Goal: Information Seeking & Learning: Learn about a topic

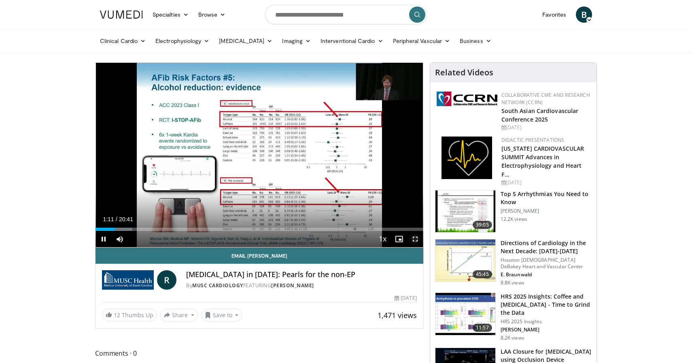
click at [416, 239] on span "Video Player" at bounding box center [415, 239] width 16 height 16
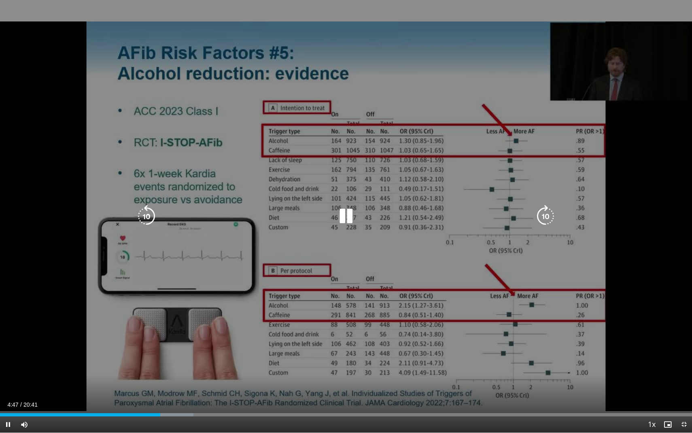
click at [340, 220] on icon "Video Player" at bounding box center [346, 216] width 23 height 23
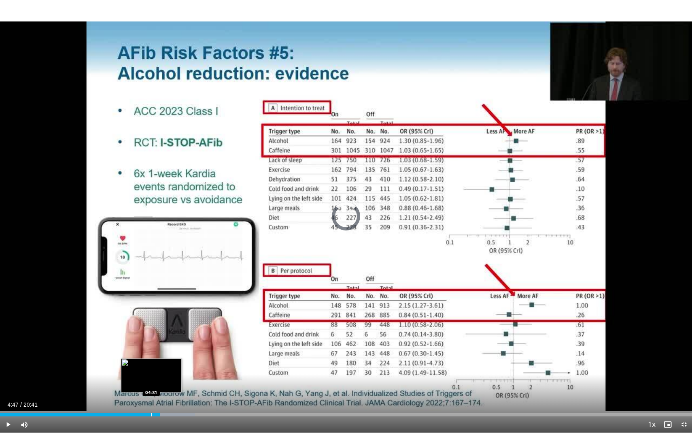
click at [151, 362] on div "Progress Bar" at bounding box center [151, 414] width 1 height 3
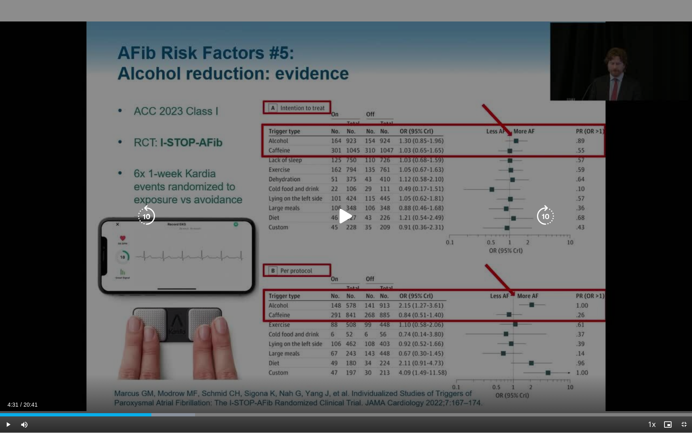
click at [257, 291] on div "10 seconds Tap to unmute" at bounding box center [346, 216] width 692 height 432
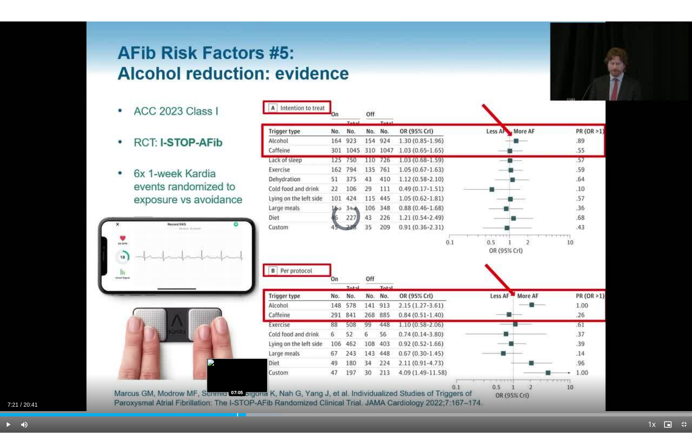
click at [237, 362] on div "Progress Bar" at bounding box center [237, 414] width 1 height 3
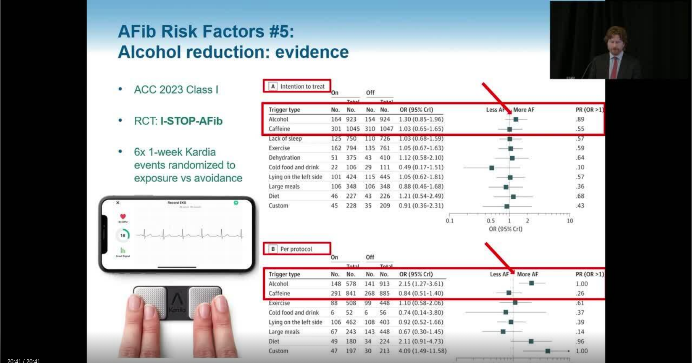
scroll to position [65, 0]
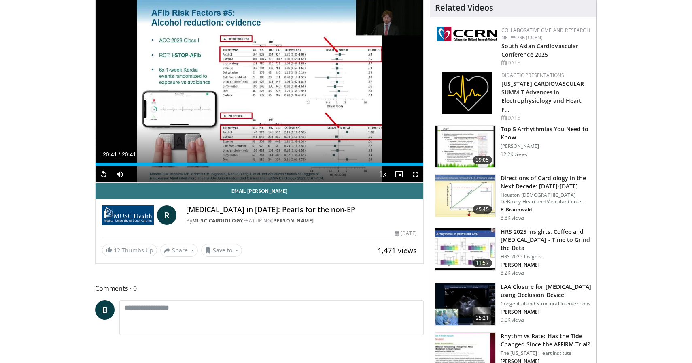
click at [451, 231] on img at bounding box center [465, 249] width 60 height 42
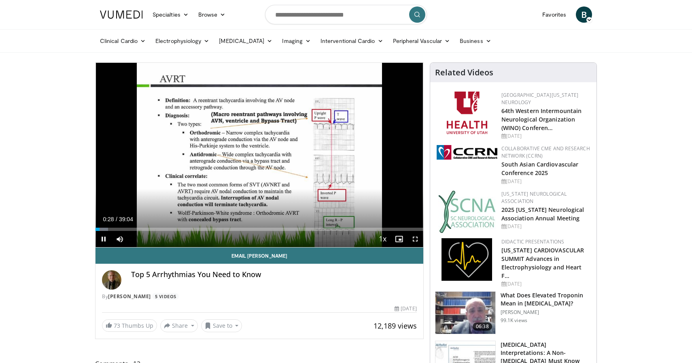
scroll to position [0, 0]
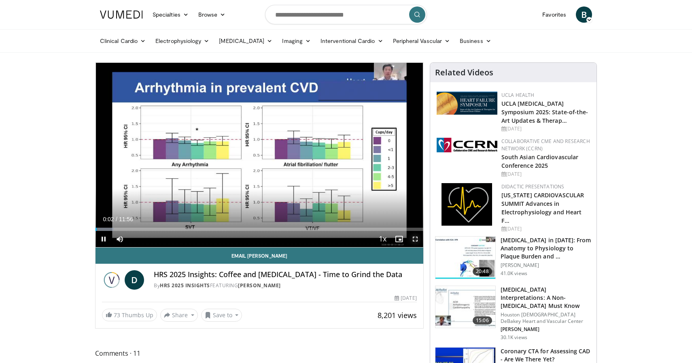
click at [413, 237] on span "Video Player" at bounding box center [415, 239] width 16 height 16
click at [103, 238] on span "Video Player" at bounding box center [104, 239] width 16 height 16
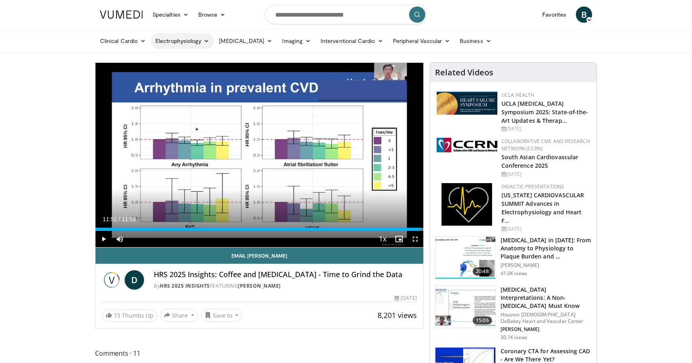
click at [197, 41] on link "Electrophysiology" at bounding box center [183, 41] width 64 height 16
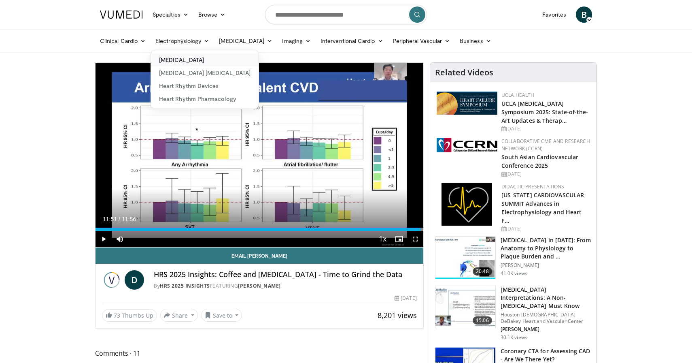
click at [190, 59] on link "[MEDICAL_DATA]" at bounding box center [205, 59] width 108 height 13
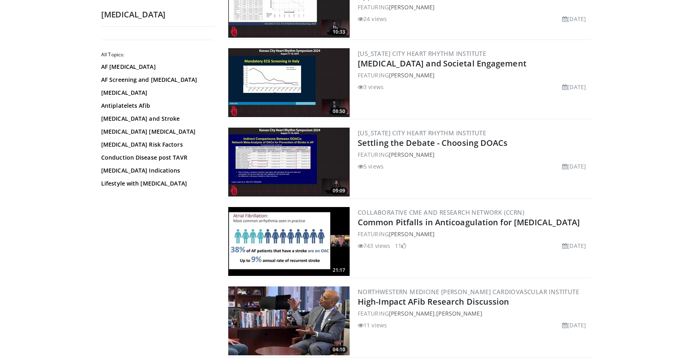
scroll to position [1158, 0]
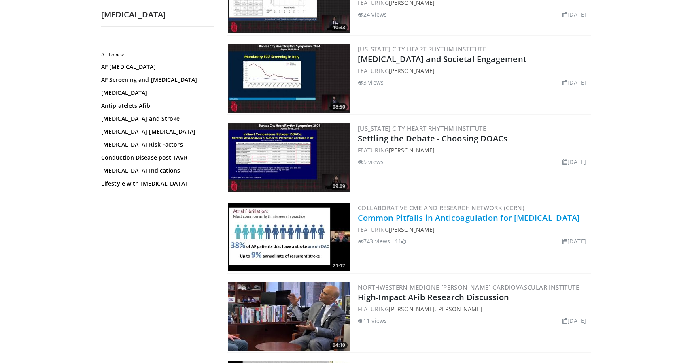
click at [501, 222] on link "Common Pitfalls in Anticoagulation for Atrial Fibrillation" at bounding box center [469, 217] width 222 height 11
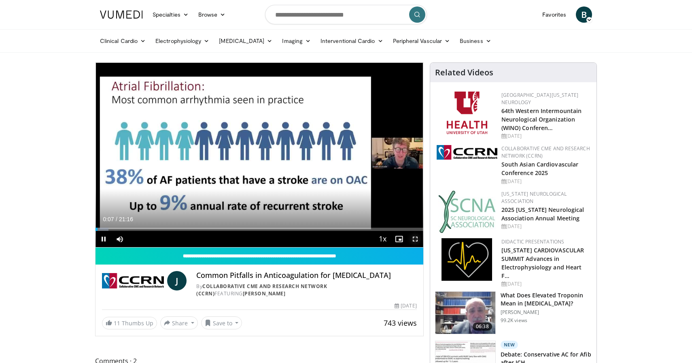
click at [418, 239] on span "Video Player" at bounding box center [415, 239] width 16 height 16
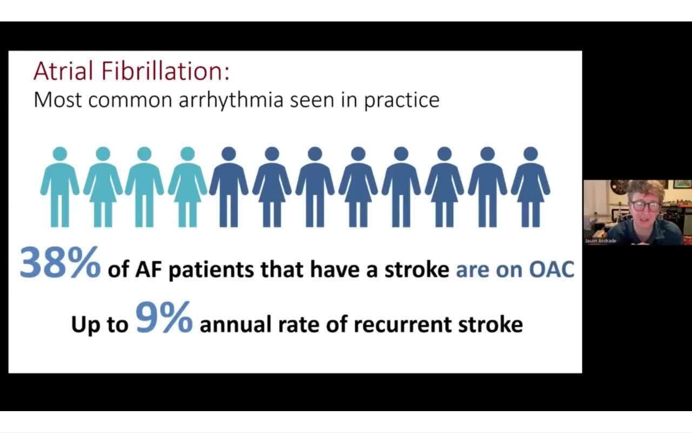
click at [633, 360] on div "10 seconds Tap to unmute" at bounding box center [346, 216] width 692 height 432
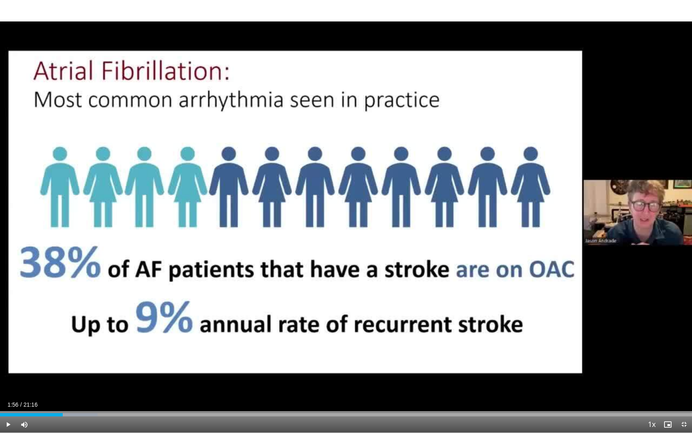
click at [633, 360] on div "10 seconds Tap to unmute" at bounding box center [346, 216] width 692 height 432
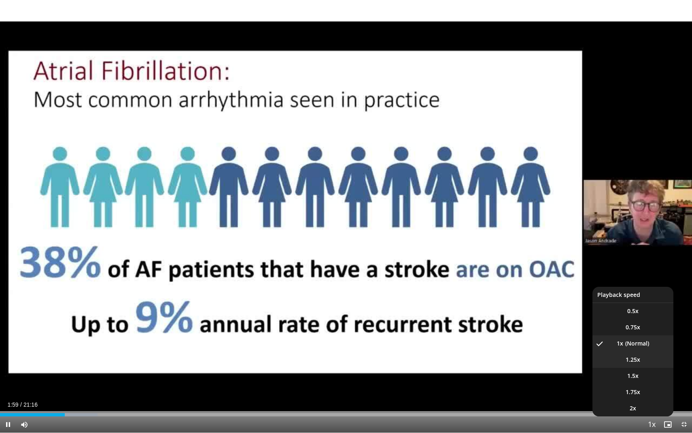
click at [631, 358] on span "1.25x" at bounding box center [633, 359] width 15 height 8
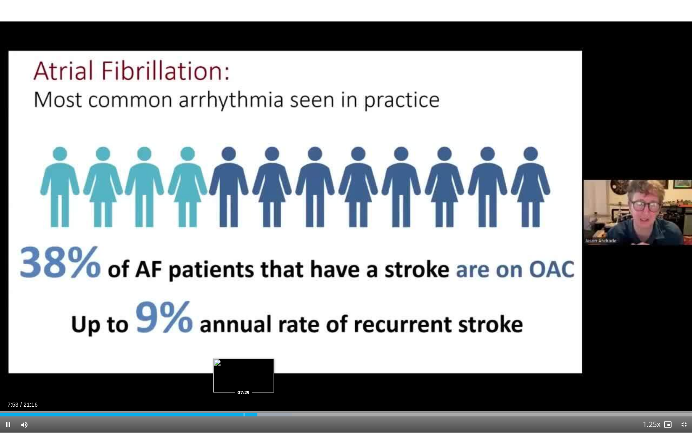
click at [243, 362] on div "Loaded : 42.25% 07:54 07:29" at bounding box center [346, 414] width 692 height 3
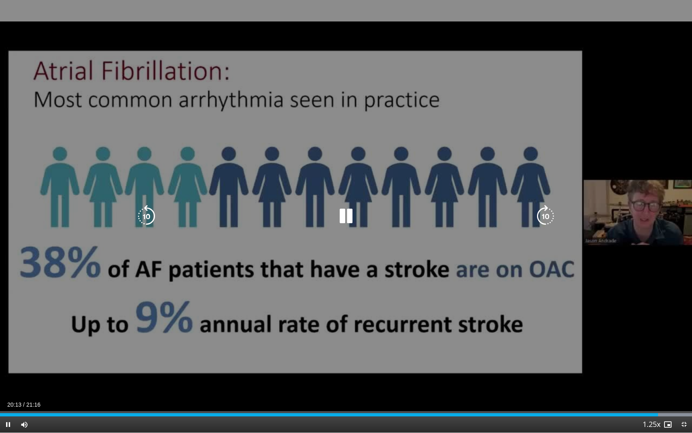
click at [148, 216] on icon "Video Player" at bounding box center [146, 216] width 23 height 23
click at [150, 214] on icon "Video Player" at bounding box center [146, 216] width 23 height 23
click at [147, 219] on icon "Video Player" at bounding box center [146, 216] width 23 height 23
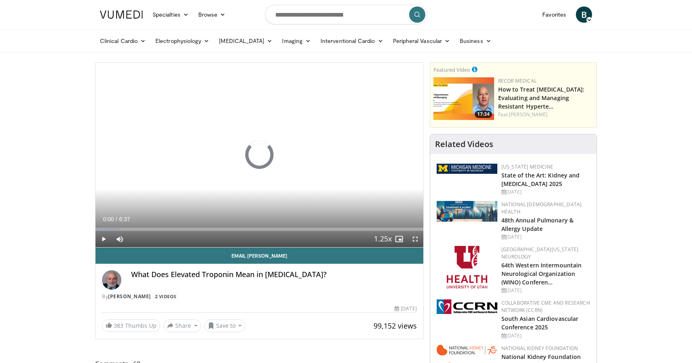
click at [196, 42] on link "Electrophysiology" at bounding box center [183, 41] width 64 height 16
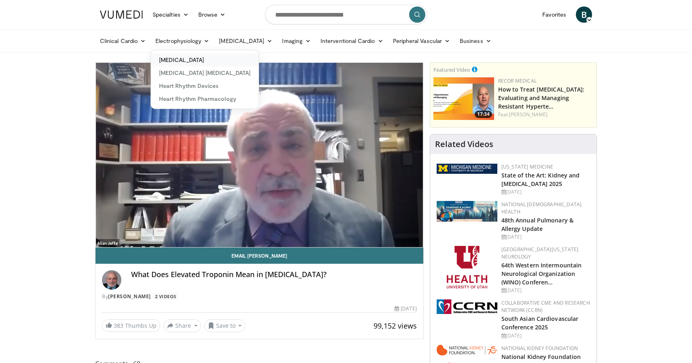
click at [192, 61] on link "[MEDICAL_DATA]" at bounding box center [205, 59] width 108 height 13
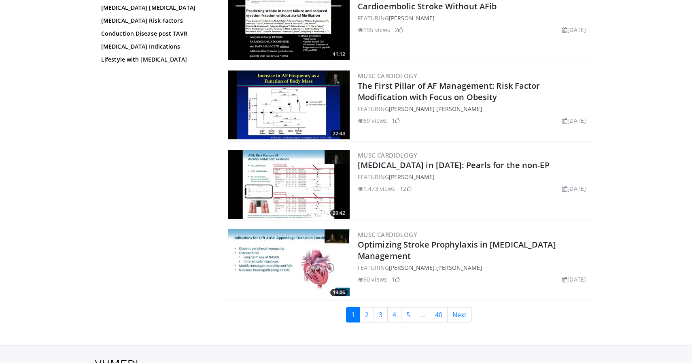
scroll to position [1775, 0]
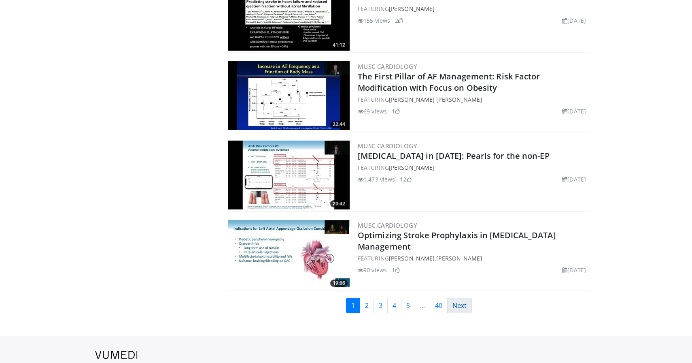
click at [460, 309] on link "Next" at bounding box center [459, 304] width 25 height 15
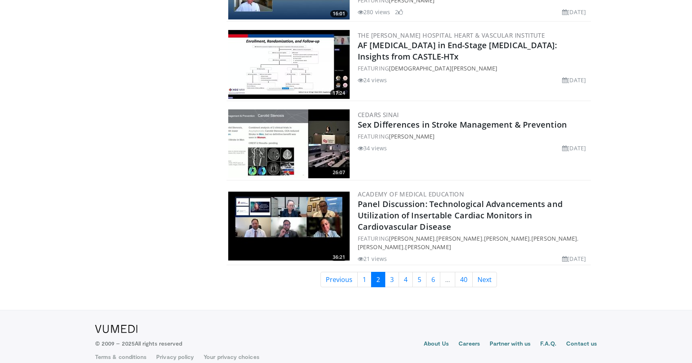
scroll to position [1826, 0]
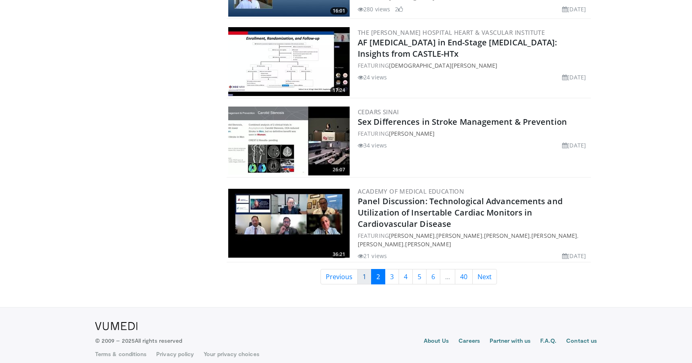
click at [361, 270] on link "1" at bounding box center [364, 276] width 14 height 15
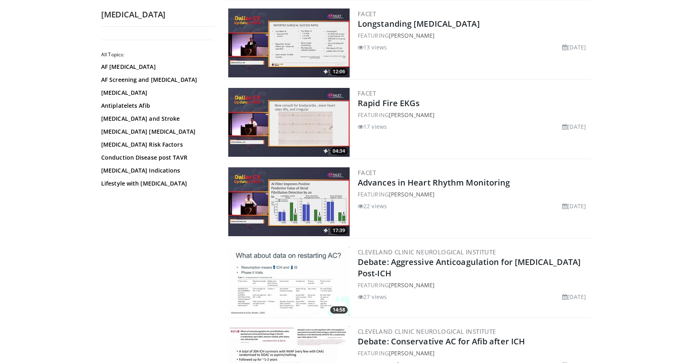
scroll to position [403, 0]
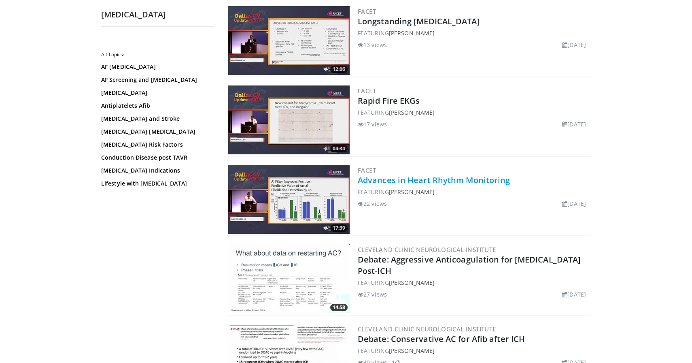
click at [479, 177] on link "Advances in Heart Rhythm Monitoring" at bounding box center [434, 179] width 153 height 11
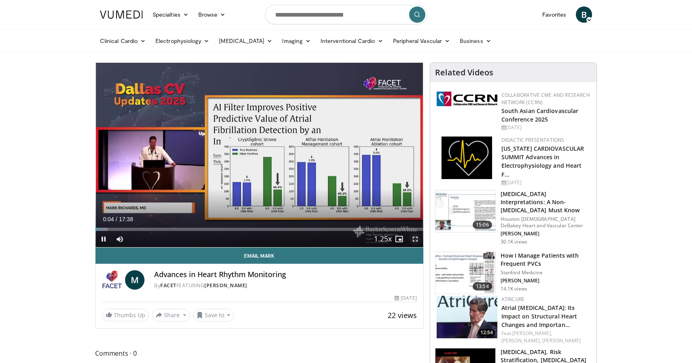
click at [415, 240] on span "Video Player" at bounding box center [415, 239] width 16 height 16
click at [414, 238] on span "Video Player" at bounding box center [415, 239] width 16 height 16
click at [415, 238] on span "Video Player" at bounding box center [415, 239] width 16 height 16
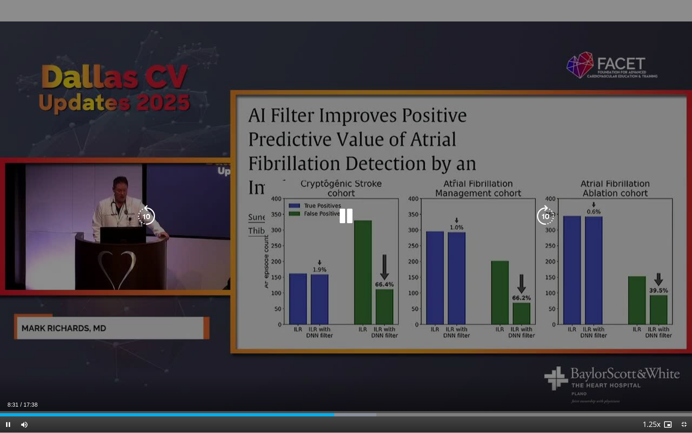
click at [151, 219] on icon "Video Player" at bounding box center [146, 216] width 23 height 23
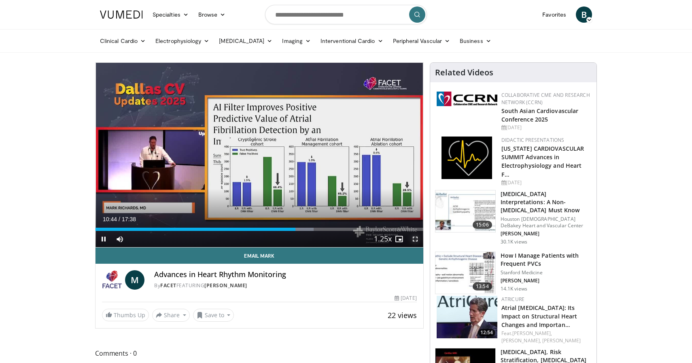
click at [418, 240] on span "Video Player" at bounding box center [415, 239] width 16 height 16
click at [106, 238] on span "Video Player" at bounding box center [104, 239] width 16 height 16
click at [193, 45] on link "Electrophysiology" at bounding box center [183, 41] width 64 height 16
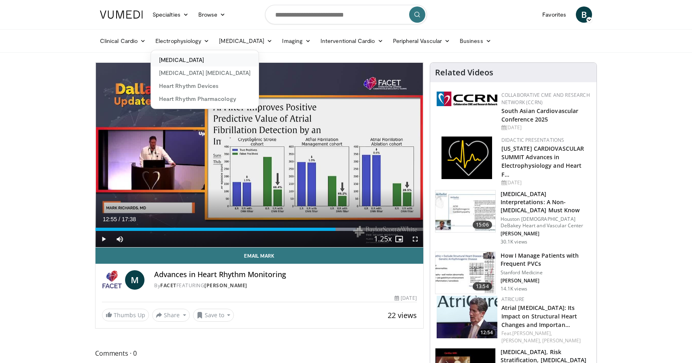
click at [193, 59] on link "[MEDICAL_DATA]" at bounding box center [205, 59] width 108 height 13
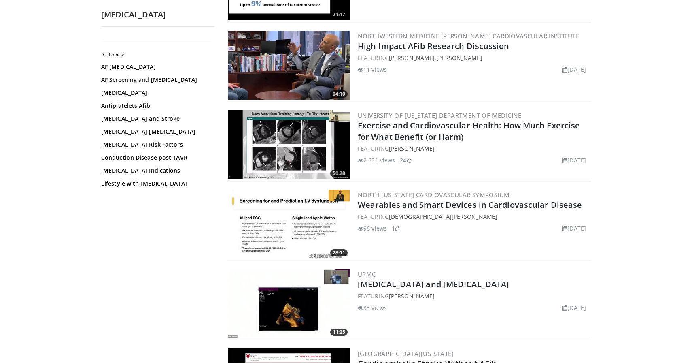
scroll to position [1469, 0]
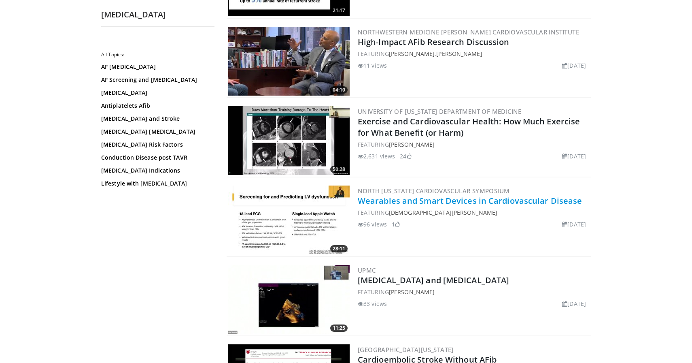
click at [445, 200] on link "Wearables and Smart Devices in Cardiovascular Disease" at bounding box center [470, 200] width 224 height 11
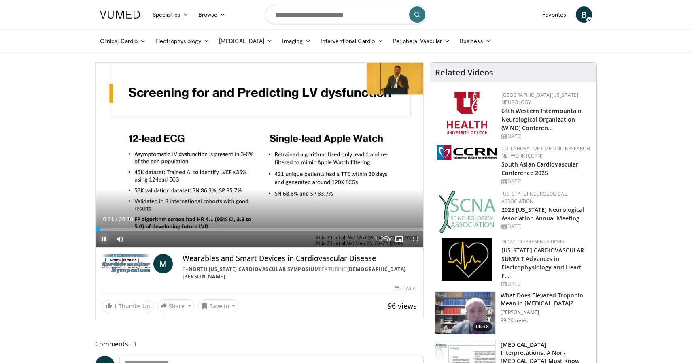
click at [101, 240] on span "Video Player" at bounding box center [104, 239] width 16 height 16
